Goal: Use online tool/utility: Use online tool/utility

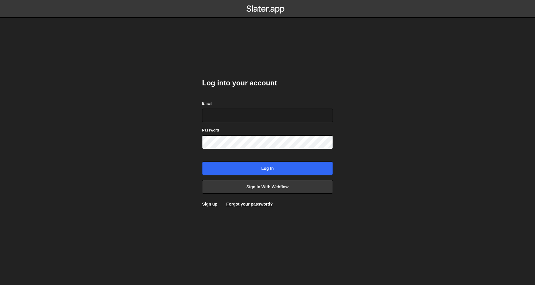
click at [267, 0] on com-1password-button at bounding box center [267, 0] width 0 height 0
type input "olav@crftd.nl"
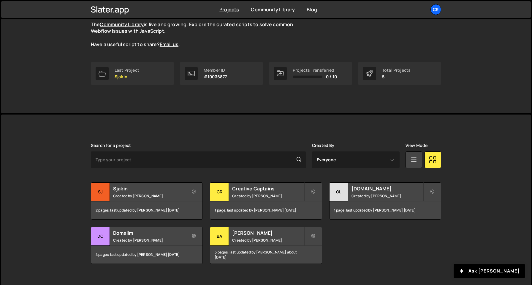
scroll to position [65, 0]
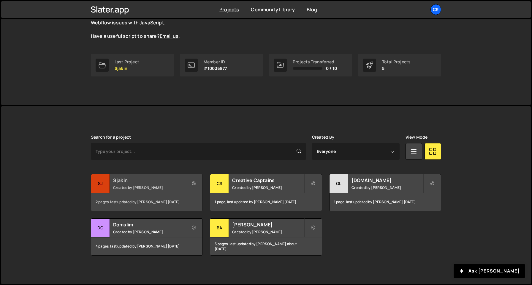
click at [170, 185] on small "Created by [PERSON_NAME]" at bounding box center [149, 187] width 72 height 5
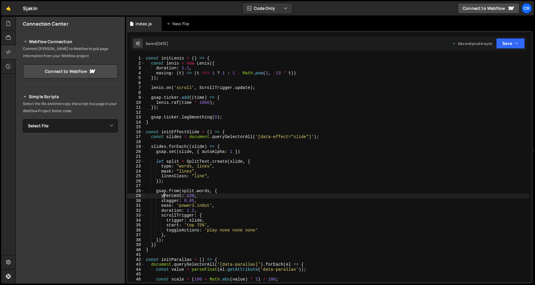
click at [163, 195] on div "const initLenis = ( ) => { const lenis = new Lenis ({ duration : 1.1 , easing :…" at bounding box center [337, 174] width 384 height 236
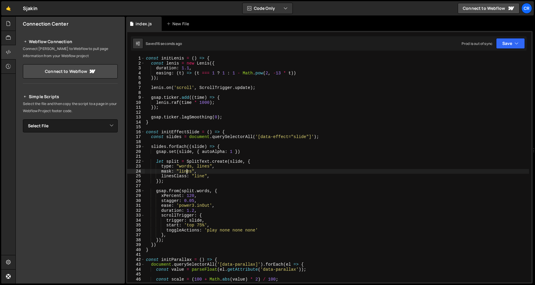
click at [187, 173] on div "const initLenis = ( ) => { const lenis = new Lenis ({ duration : 1.1 , easing :…" at bounding box center [337, 174] width 384 height 236
click at [222, 169] on div "const initLenis = ( ) => { const lenis = new Lenis ({ duration : 1.1 , easing :…" at bounding box center [337, 174] width 384 height 236
click at [226, 168] on div "const initLenis = ( ) => { const lenis = new Lenis ({ duration : 1.1 , easing :…" at bounding box center [337, 174] width 384 height 236
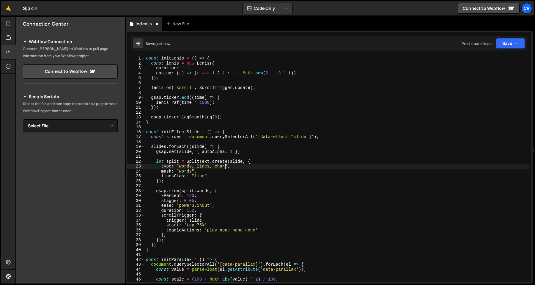
scroll to position [0, 6]
click at [182, 170] on div "const initLenis = ( ) => { const lenis = new Lenis ({ duration : 1.1 , easing :…" at bounding box center [337, 174] width 384 height 236
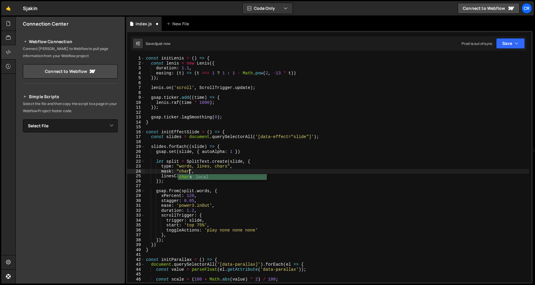
scroll to position [0, 3]
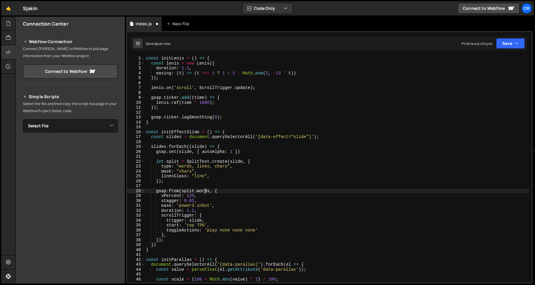
click at [205, 190] on div "const initLenis = ( ) => { const lenis = new Lenis ({ duration : 1.1 , easing :…" at bounding box center [337, 174] width 384 height 236
click at [260, 191] on div "const initLenis = ( ) => { const lenis = new Lenis ({ duration : 1.1 , easing :…" at bounding box center [337, 174] width 384 height 236
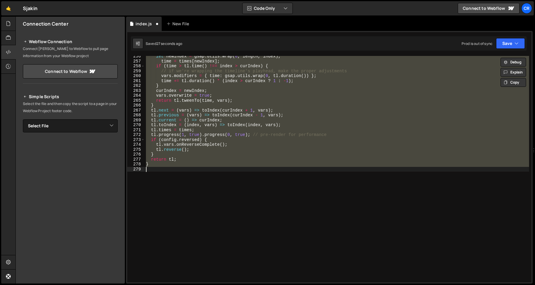
scroll to position [0, 0]
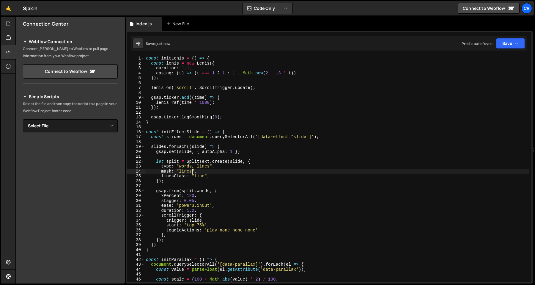
click at [219, 181] on div "const initLenis = ( ) => { const lenis = new Lenis ({ duration : 1.1 , easing :…" at bounding box center [337, 174] width 384 height 236
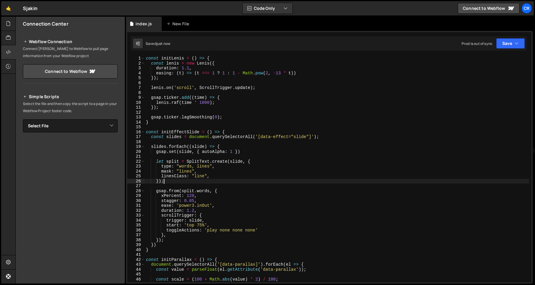
click at [202, 194] on div "const initLenis = ( ) => { const lenis = new Lenis ({ duration : 1.1 , easing :…" at bounding box center [337, 174] width 384 height 236
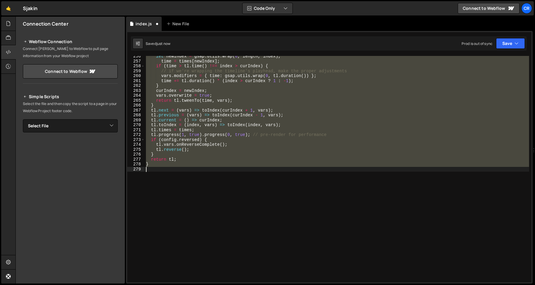
scroll to position [24, 0]
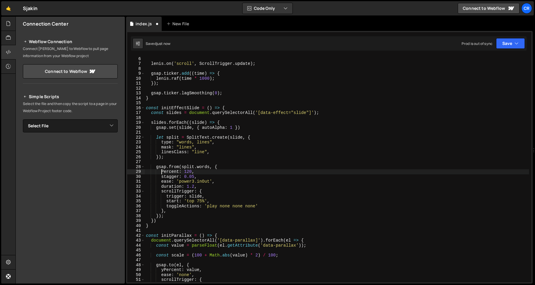
type textarea "yPercent: 120,"
